Goal: Navigation & Orientation: Find specific page/section

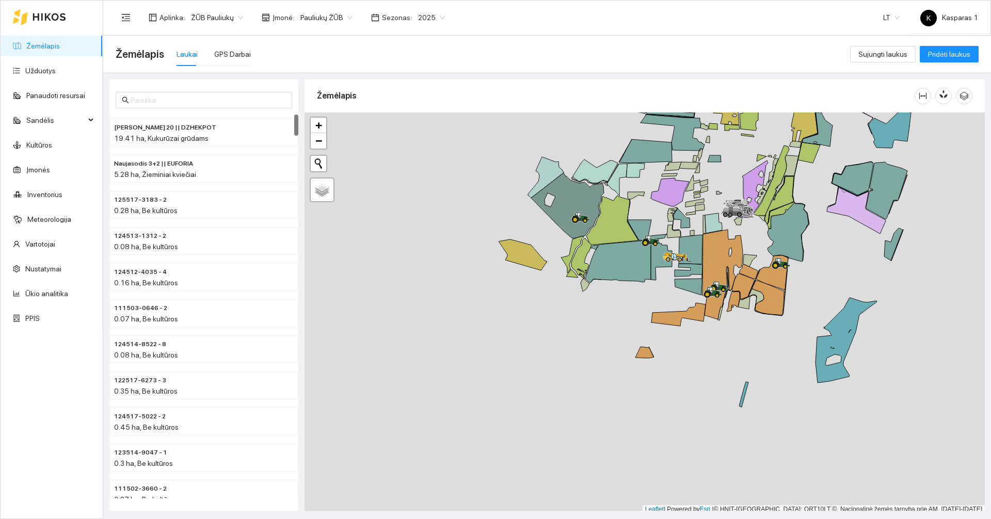
scroll to position [3, 0]
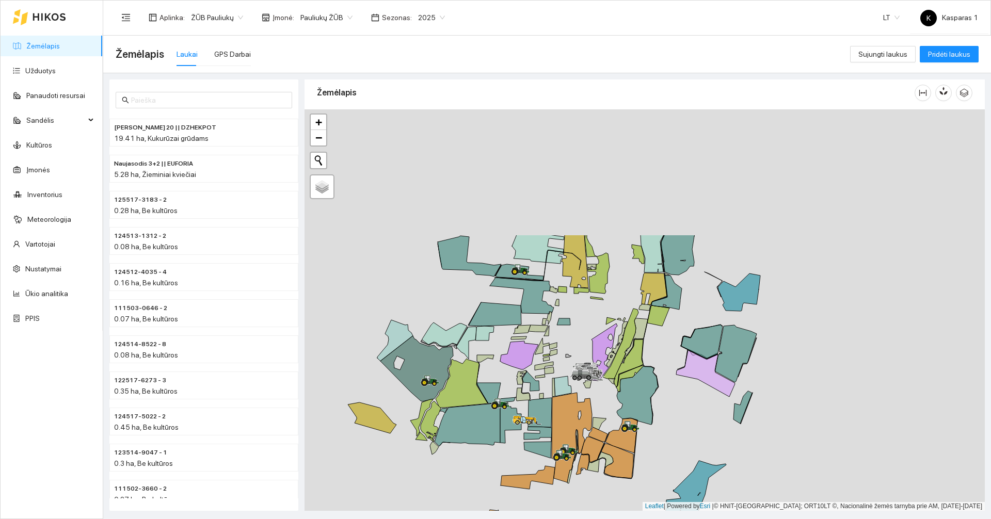
drag, startPoint x: 603, startPoint y: 315, endPoint x: 477, endPoint y: 507, distance: 229.0
click at [477, 507] on div at bounding box center [645, 310] width 681 height 402
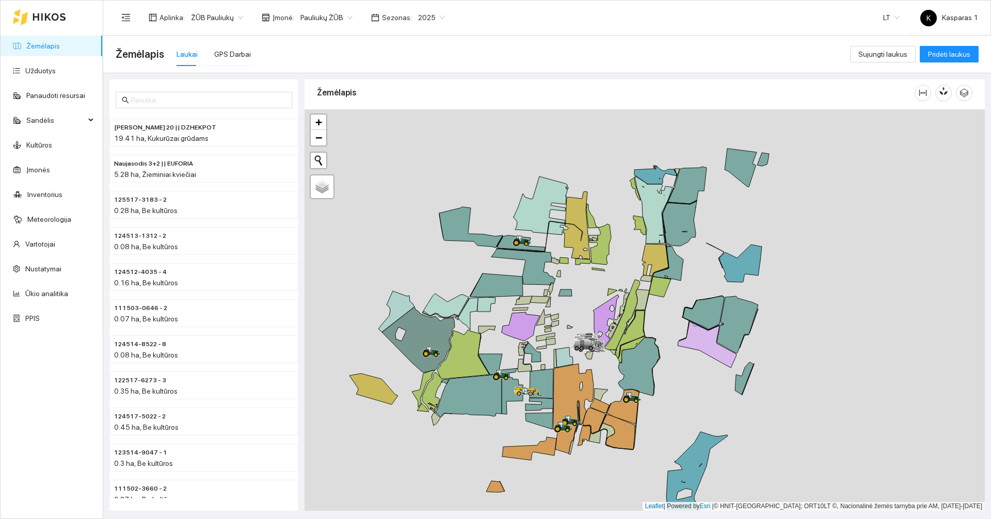
drag, startPoint x: 469, startPoint y: 448, endPoint x: 511, endPoint y: 337, distance: 118.6
click at [508, 337] on div at bounding box center [645, 310] width 681 height 402
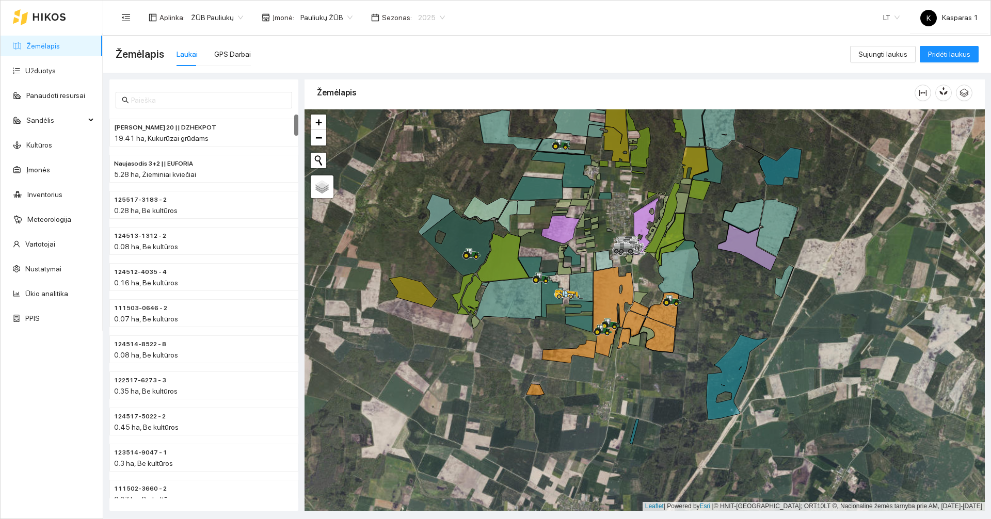
click at [419, 22] on span "2025" at bounding box center [431, 17] width 27 height 15
click at [424, 138] on div "2026" at bounding box center [422, 136] width 27 height 11
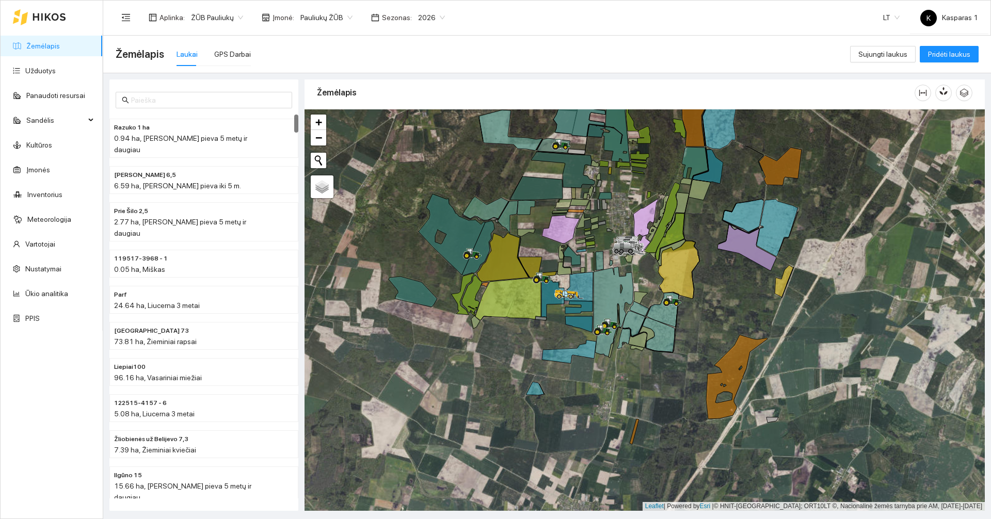
click at [430, 407] on div at bounding box center [645, 310] width 681 height 402
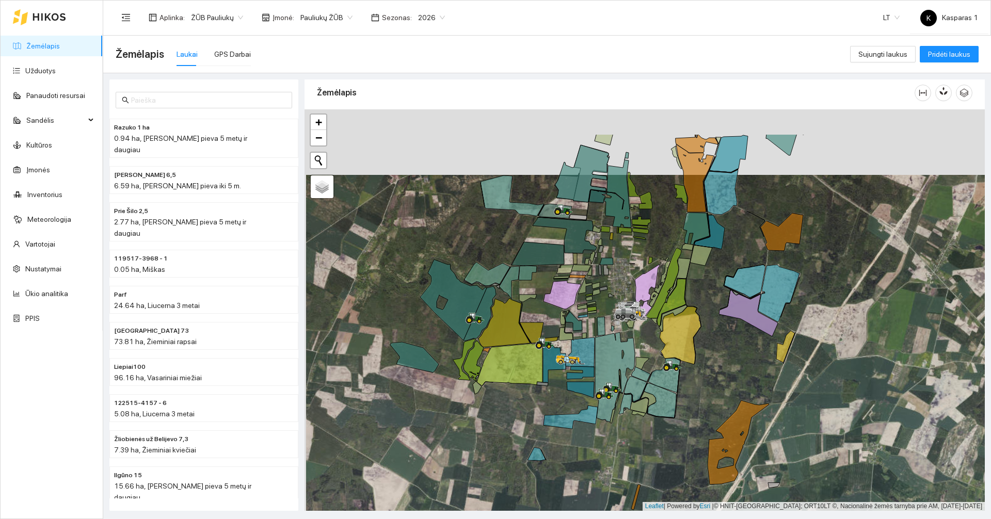
drag, startPoint x: 747, startPoint y: 218, endPoint x: 751, endPoint y: 256, distance: 38.4
click at [751, 256] on div at bounding box center [645, 310] width 681 height 402
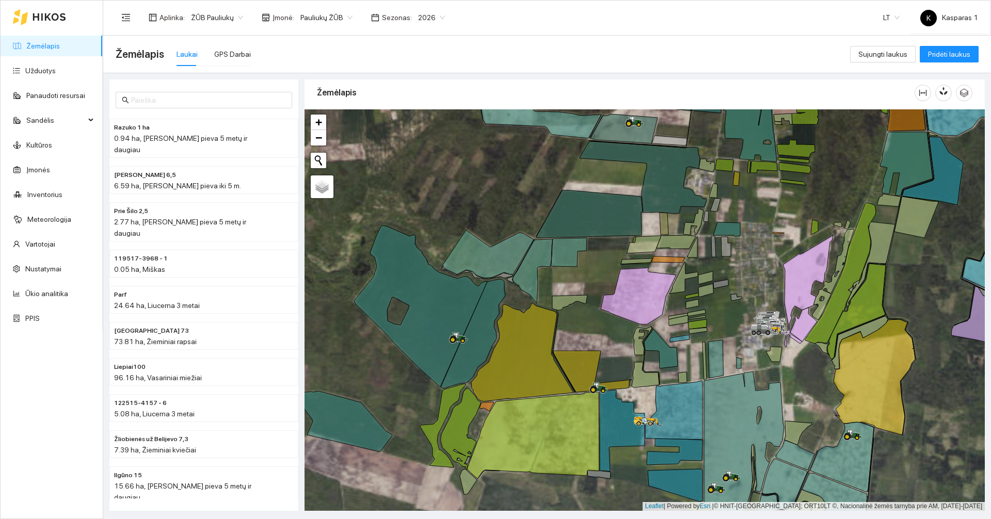
drag, startPoint x: 741, startPoint y: 361, endPoint x: 714, endPoint y: 278, distance: 87.5
click at [714, 278] on div at bounding box center [645, 310] width 681 height 402
